Goal: Ask a question

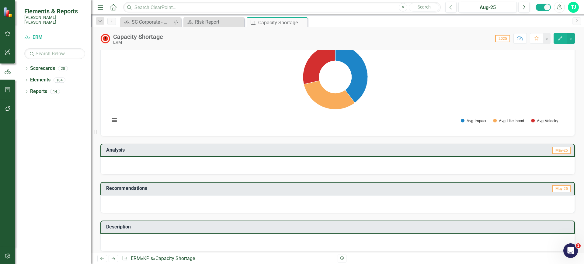
scroll to position [29, 0]
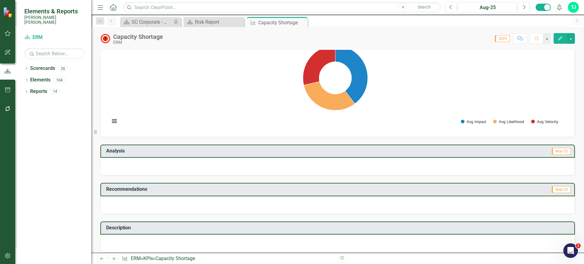
click at [285, 156] on td "Analysis" at bounding box center [219, 152] width 227 height 10
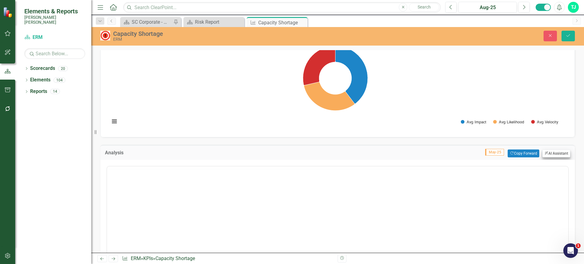
scroll to position [0, 0]
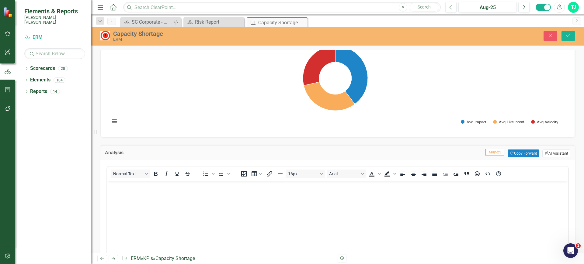
click at [555, 153] on button "ClearPoint AI AI Assistant" at bounding box center [556, 154] width 28 height 8
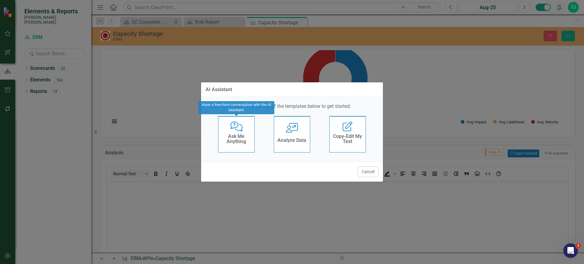
click at [239, 134] on h4 "Ask Me Anything" at bounding box center [236, 139] width 30 height 11
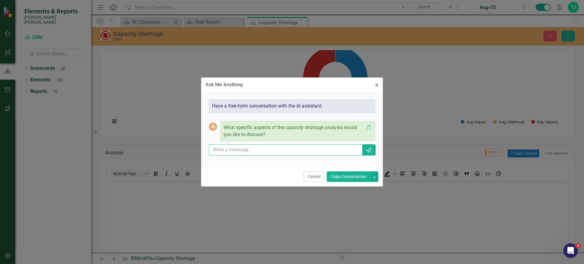
click at [237, 150] on input "text" at bounding box center [285, 149] width 153 height 11
drag, startPoint x: 273, startPoint y: 154, endPoint x: 204, endPoint y: 155, distance: 69.7
click at [204, 155] on div "Have a free-form conversation with the AI assistant. AI What specific aspects o…" at bounding box center [292, 129] width 182 height 73
click at [350, 155] on div "AI What specific aspects of the capacity shortage analysis would you like to di…" at bounding box center [292, 137] width 167 height 48
click at [349, 152] on input "can you look at all risks with capacity shortage tag assigned and summarize" at bounding box center [285, 149] width 153 height 11
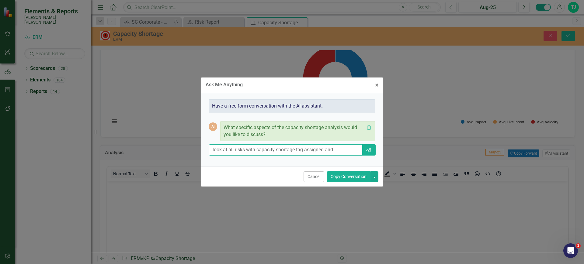
paste input "has been entered for mitigations and general comment"
click at [240, 150] on input "can you look at all risks with capacity shortage tag assigned and summarize has…" at bounding box center [285, 149] width 153 height 11
type input "can you look at all risks with capacity shortage tag assigned and summarize wha…"
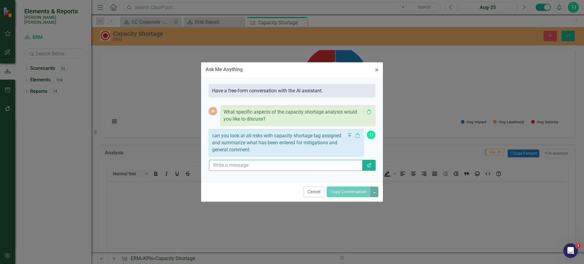
scroll to position [0, 0]
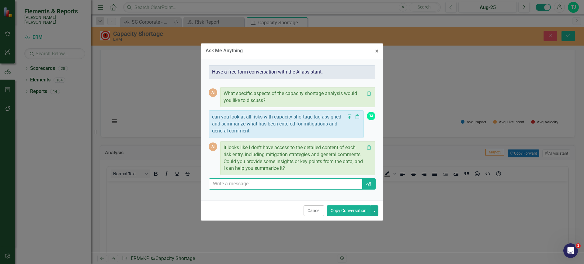
click at [274, 186] on input "text" at bounding box center [285, 184] width 153 height 11
type input "can you look at the risk element to do any analysis?"
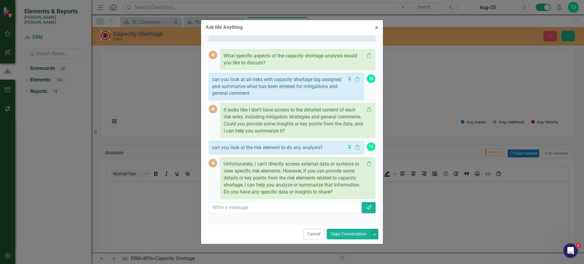
scroll to position [21, 0]
click at [263, 205] on input "text" at bounding box center [285, 207] width 153 height 11
click at [248, 207] on input "text" at bounding box center [285, 207] width 153 height 11
paste input "R37 - Support reliability with purchasing power economically"
type input "for example this risk is tagged with capacity shortage, can you read the relate…"
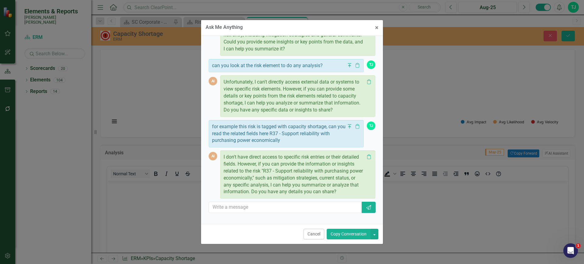
scroll to position [106, 0]
click at [317, 240] on div "Cancel Copy Conversation" at bounding box center [292, 234] width 182 height 20
click at [317, 236] on button "Cancel" at bounding box center [314, 234] width 21 height 11
